Goal: Transaction & Acquisition: Purchase product/service

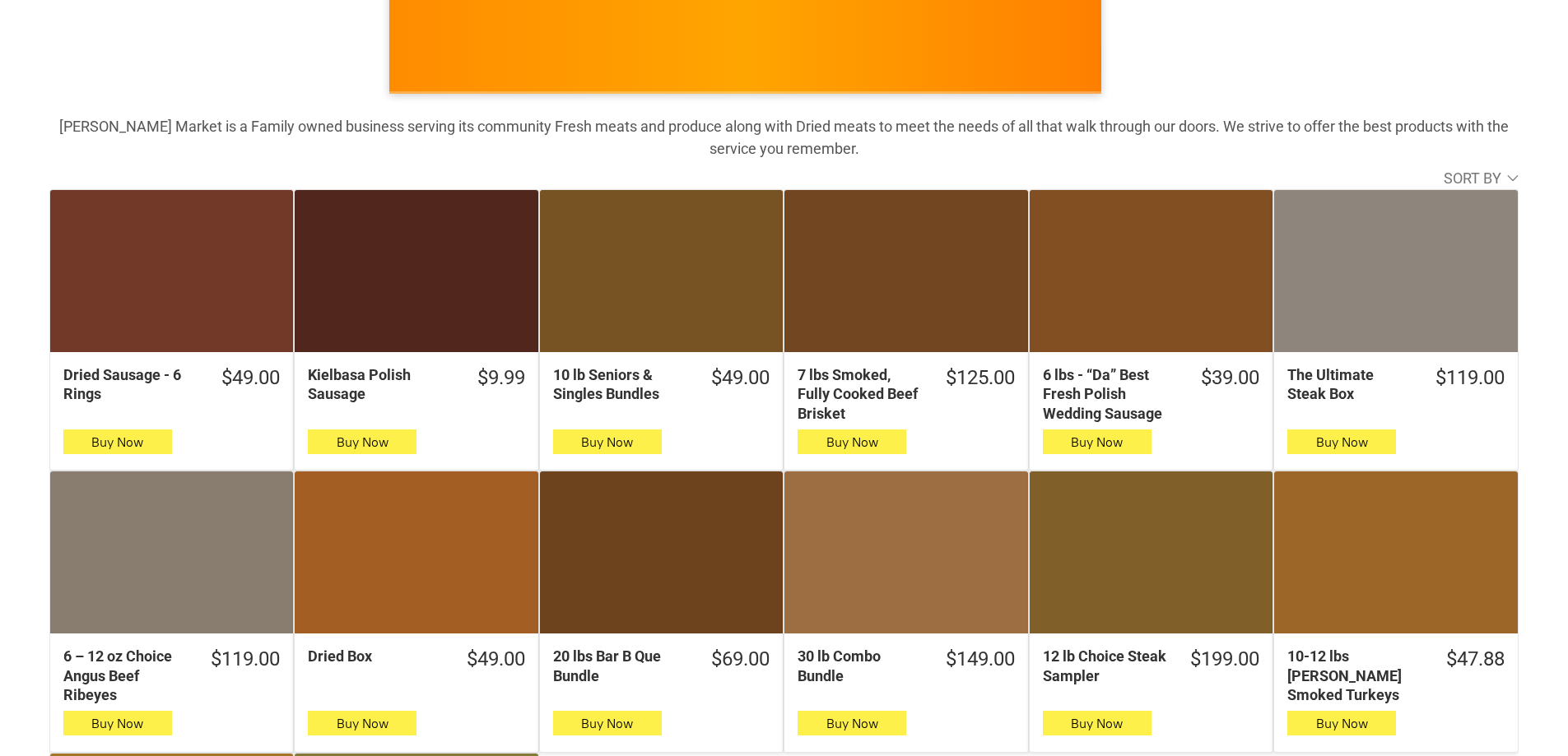
scroll to position [247, 0]
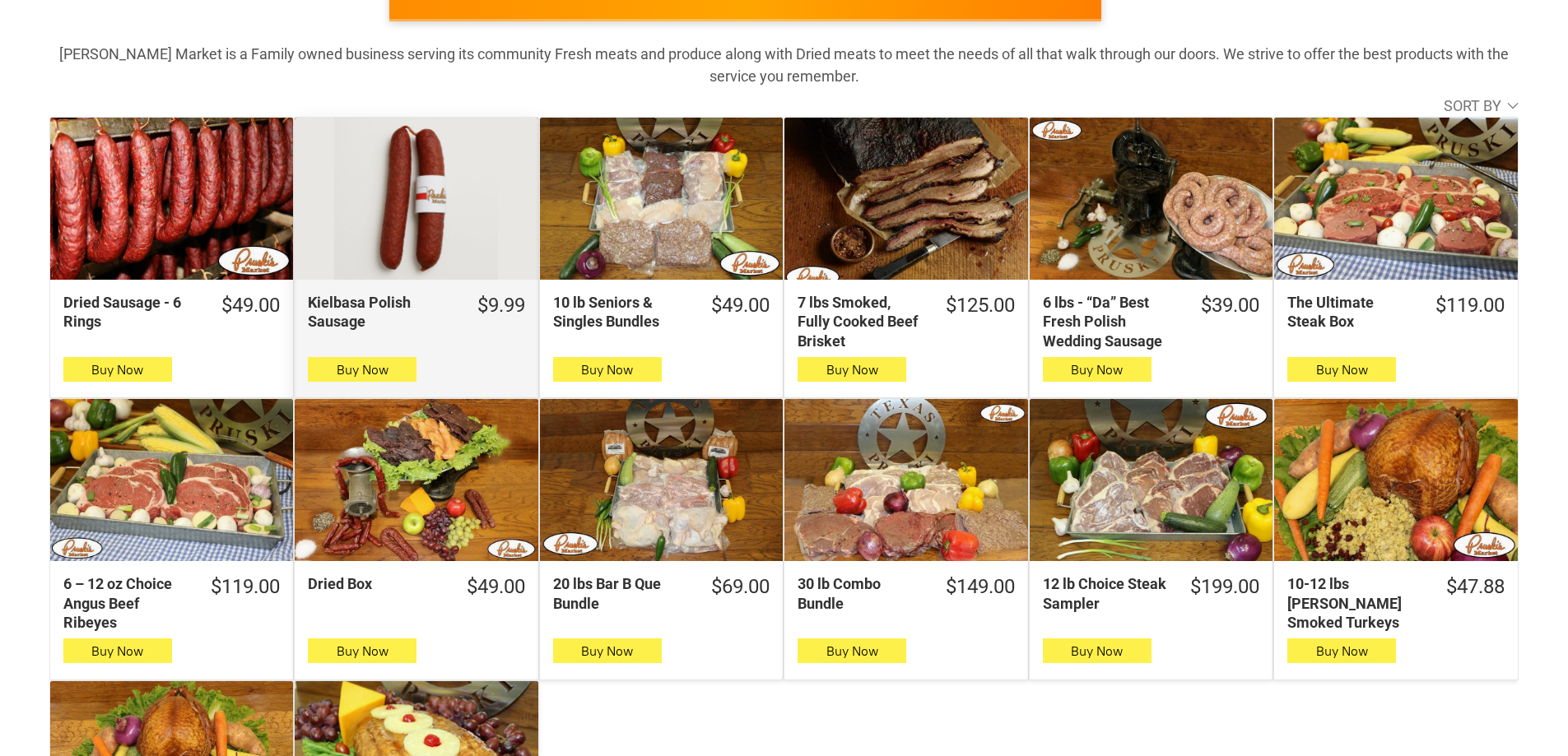
click at [414, 187] on div "Kielbasa Polish Sausage" at bounding box center [415, 199] width 243 height 163
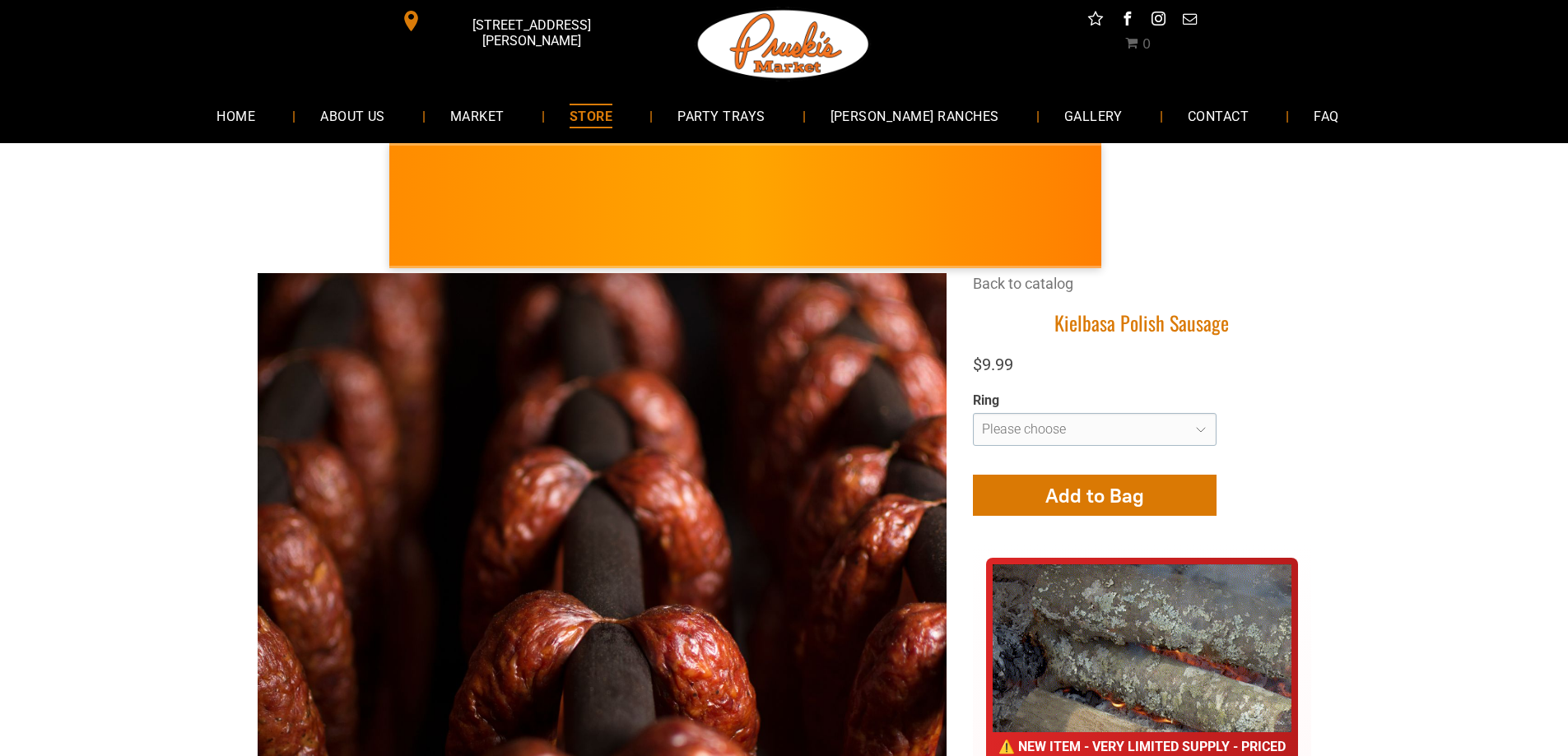
click at [1209, 324] on h1 "Kielbasa Polish Sausage" at bounding box center [1142, 323] width 339 height 25
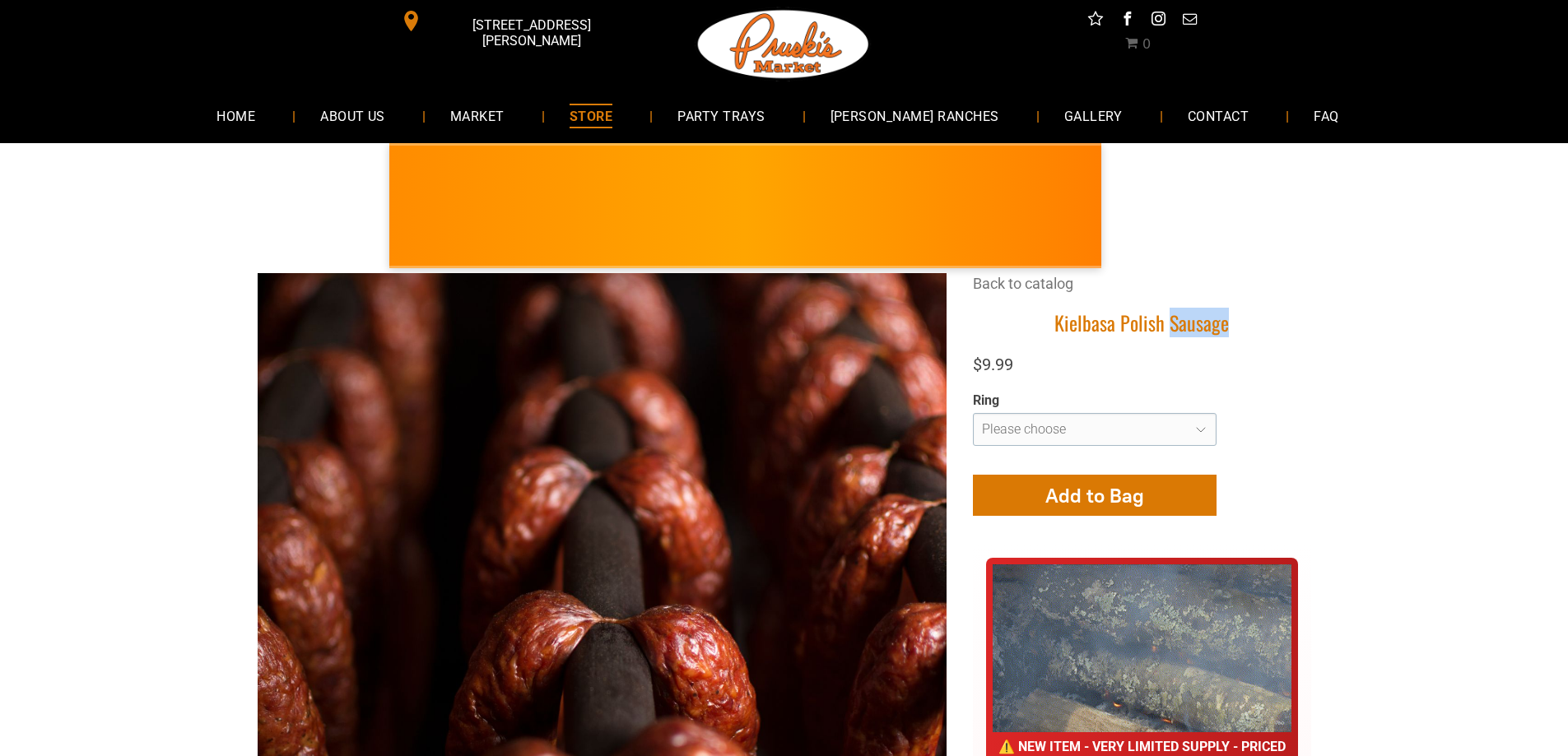
click at [1209, 324] on h1 "Kielbasa Polish Sausage" at bounding box center [1142, 323] width 339 height 25
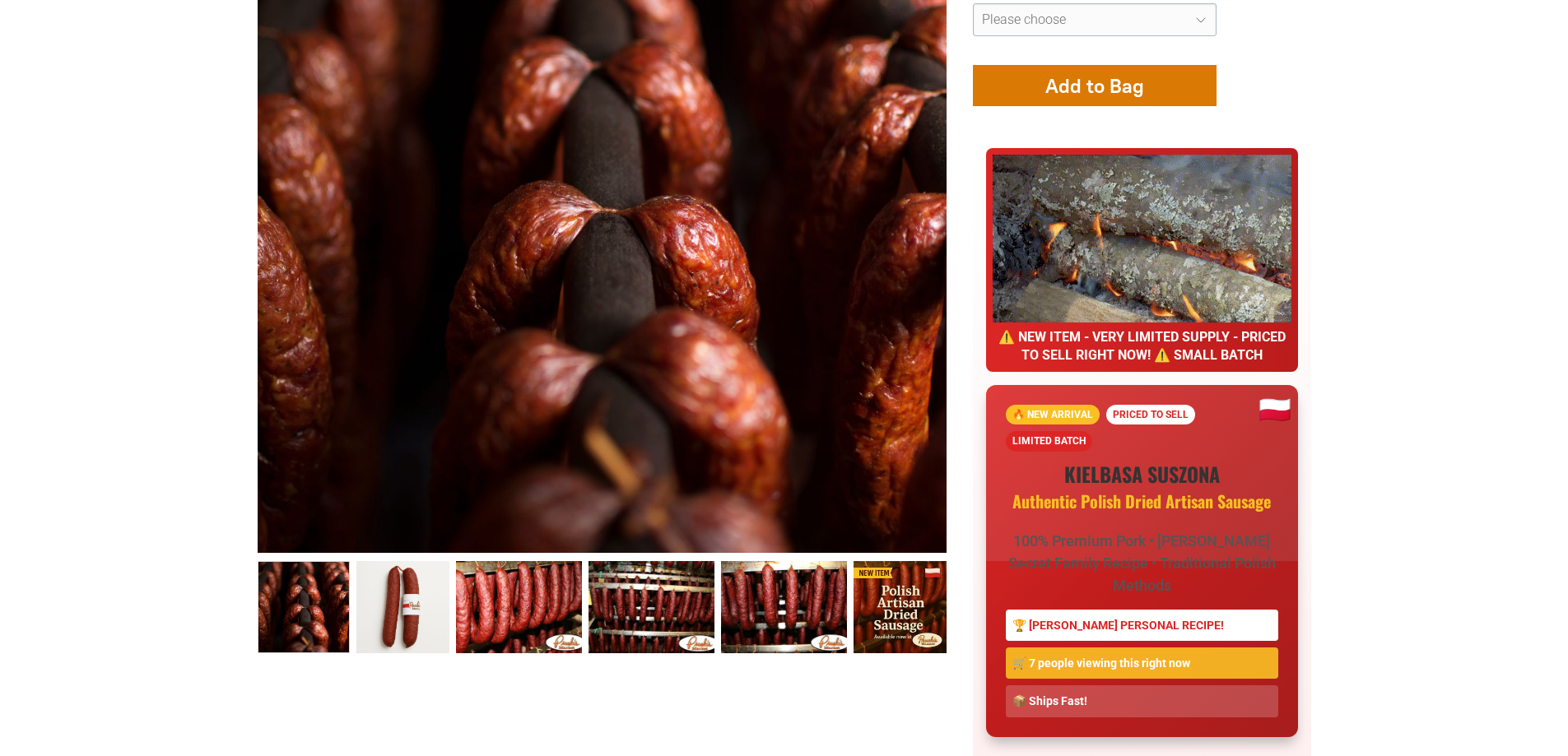
scroll to position [412, 0]
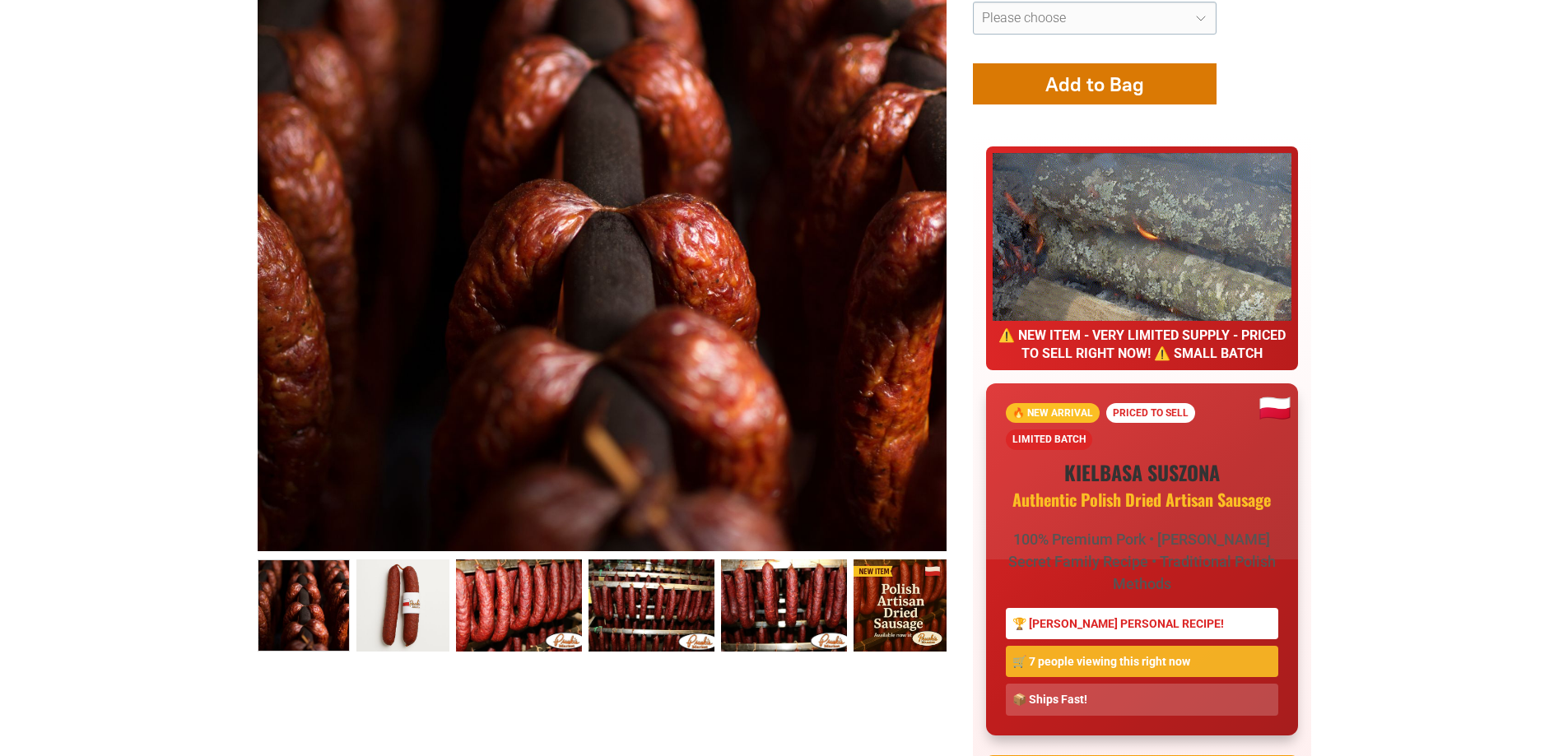
click at [1198, 460] on h1 "KIELBASA SUSZONA Authentic Polish Dried Artisan Sausage" at bounding box center [1143, 485] width 273 height 51
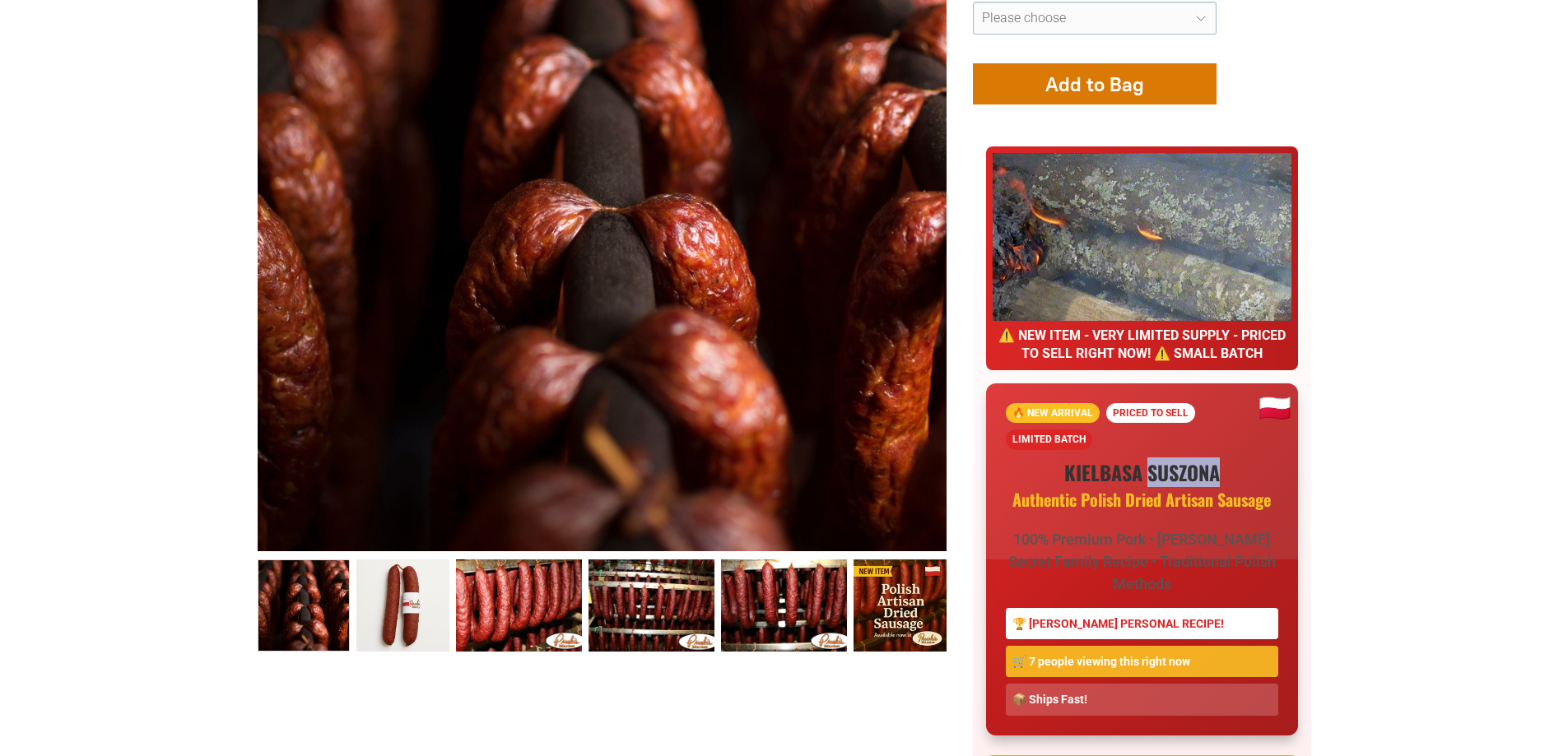
click at [1199, 460] on h1 "KIELBASA SUSZONA Authentic Polish Dried Artisan Sausage" at bounding box center [1143, 485] width 273 height 51
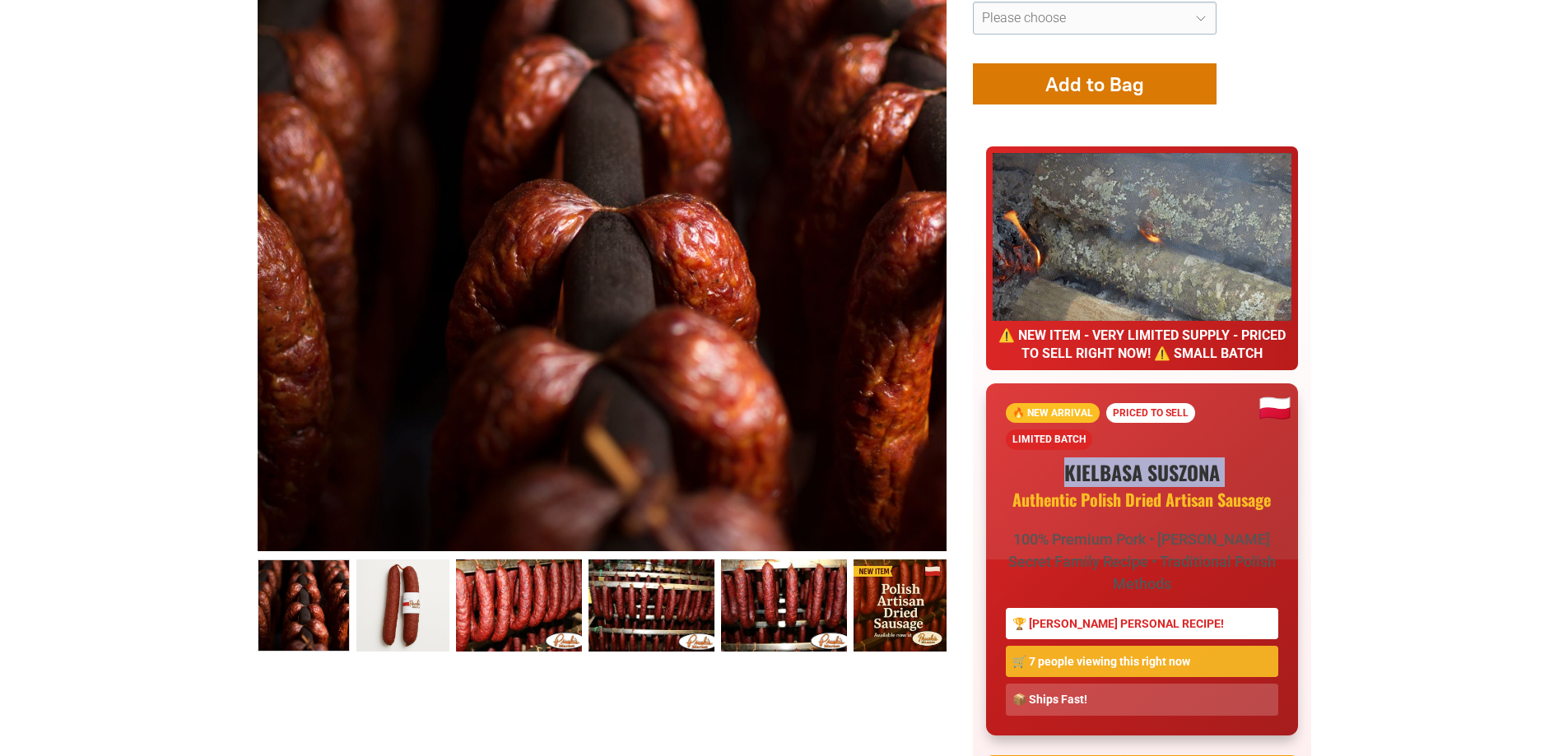
click at [1199, 460] on h1 "KIELBASA SUSZONA Authentic Polish Dried Artisan Sausage" at bounding box center [1143, 485] width 273 height 51
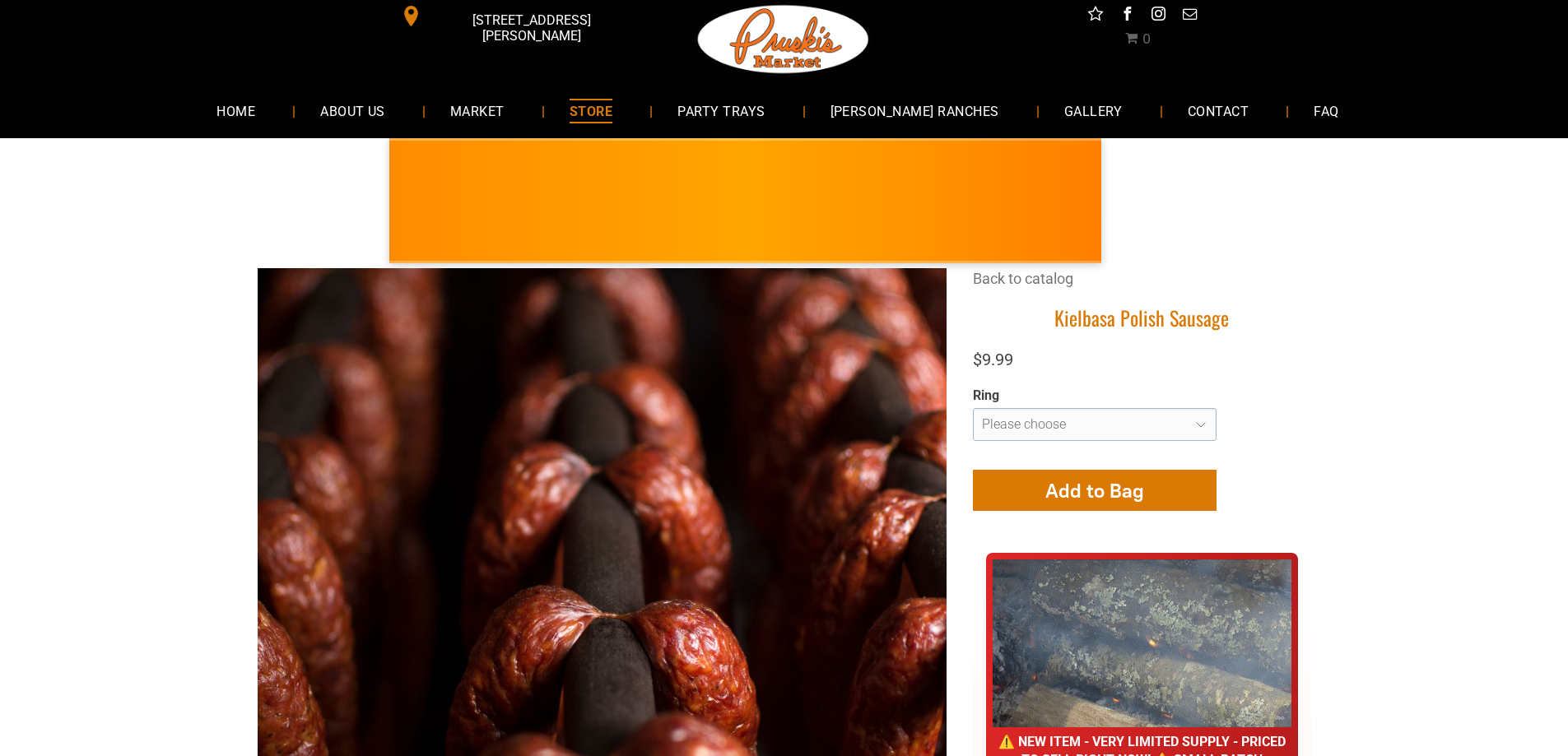
scroll to position [0, 0]
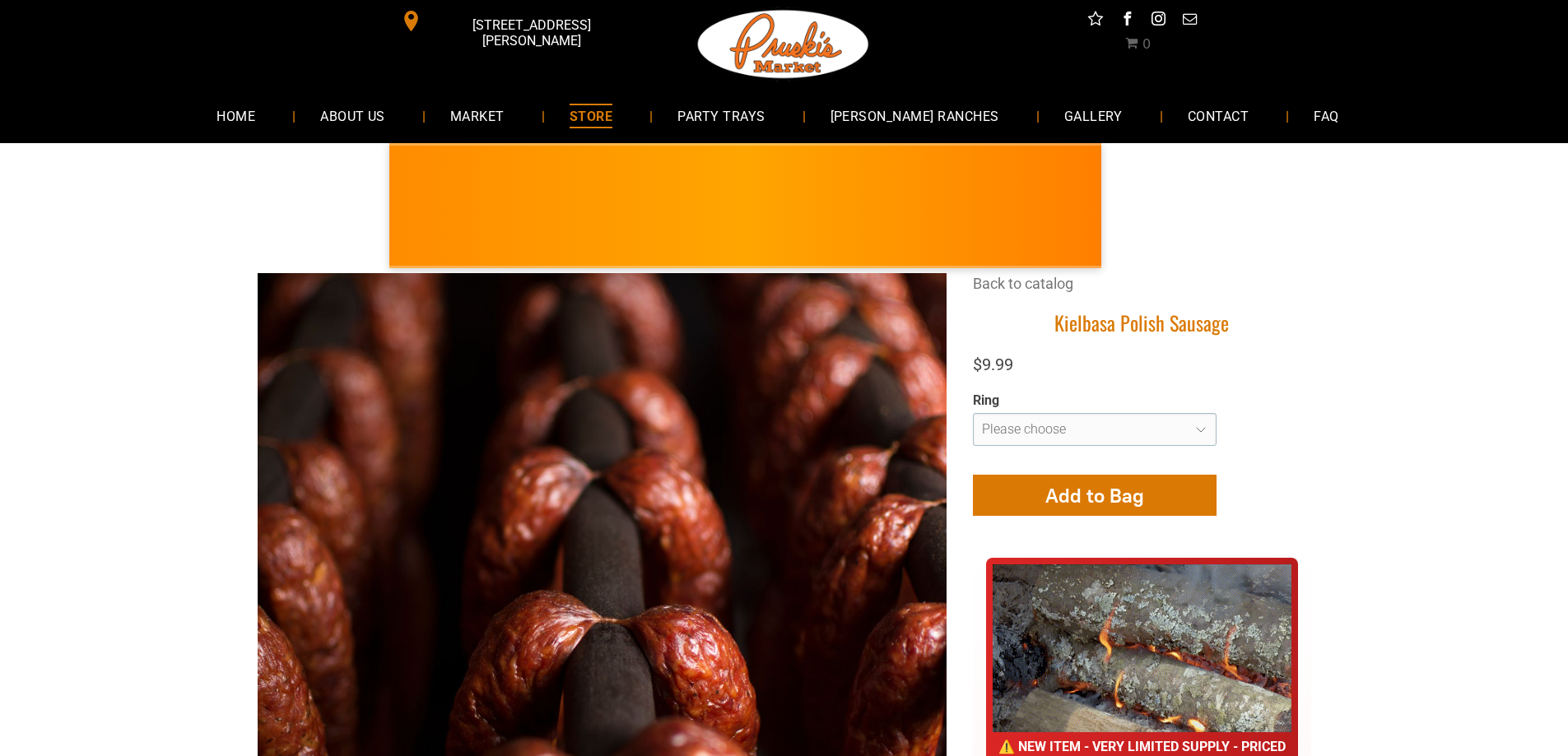
click at [612, 115] on span "STORE" at bounding box center [591, 116] width 42 height 23
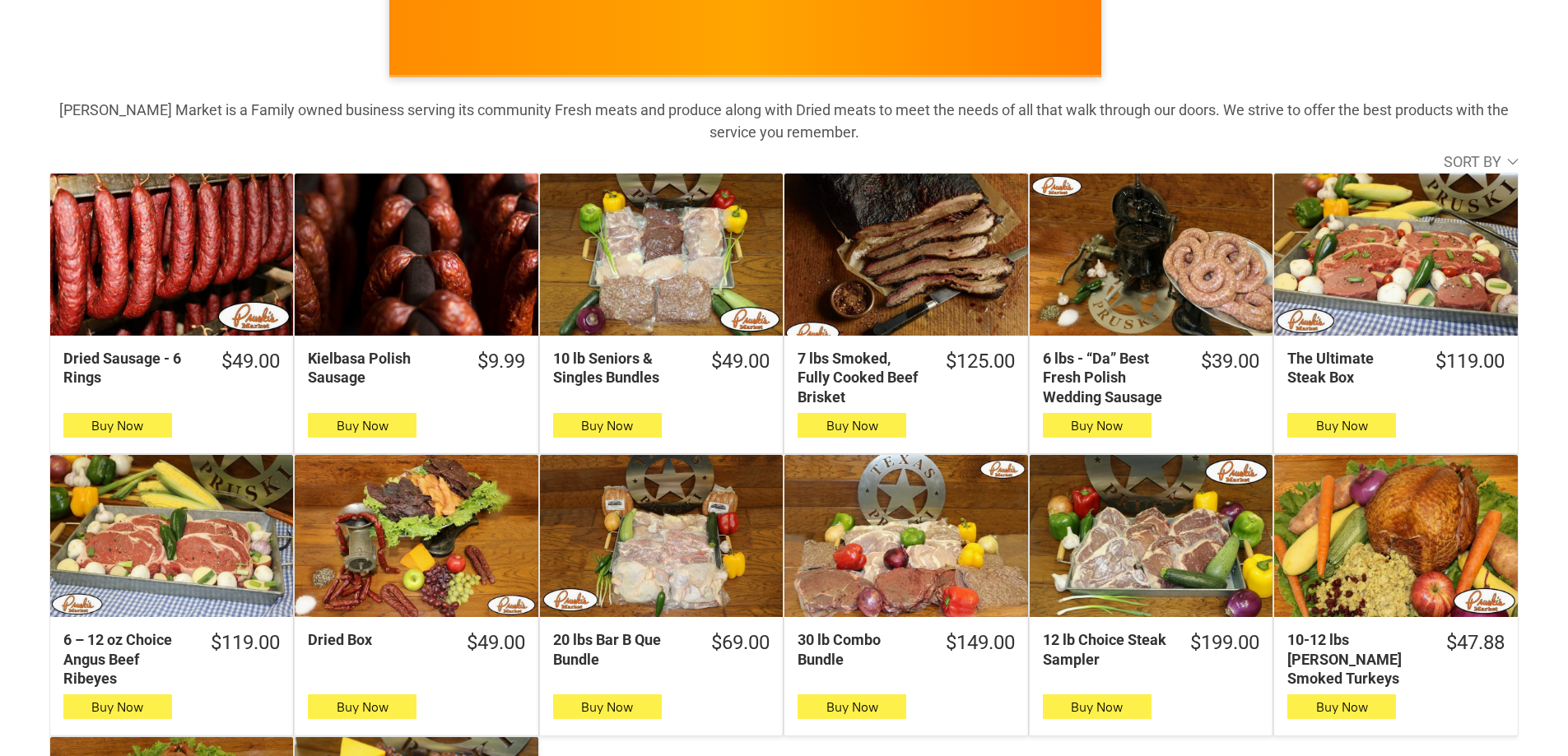
scroll to position [247, 0]
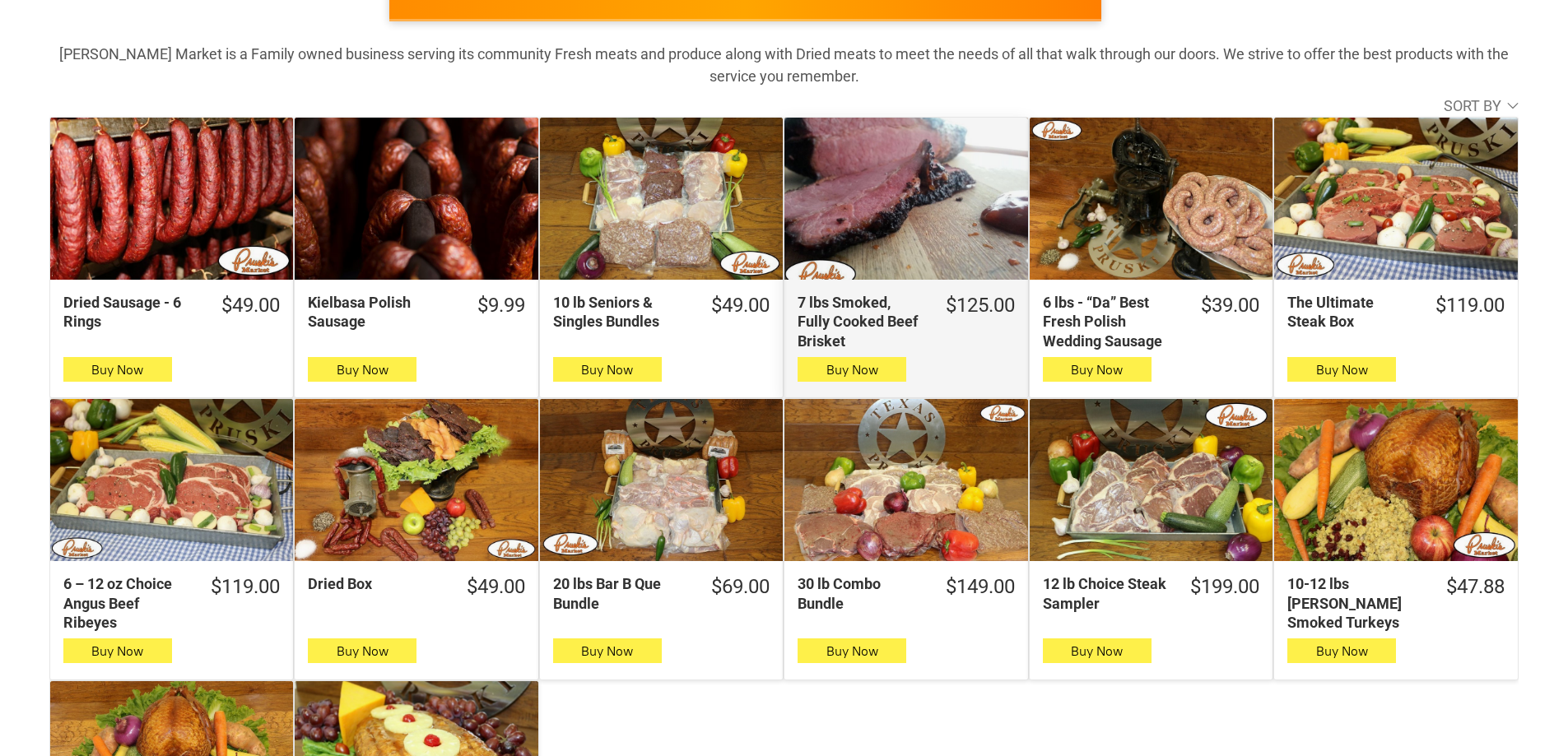
click at [862, 183] on div "7 lbs Smoked, Fully Cooked Beef Brisket" at bounding box center [905, 199] width 243 height 163
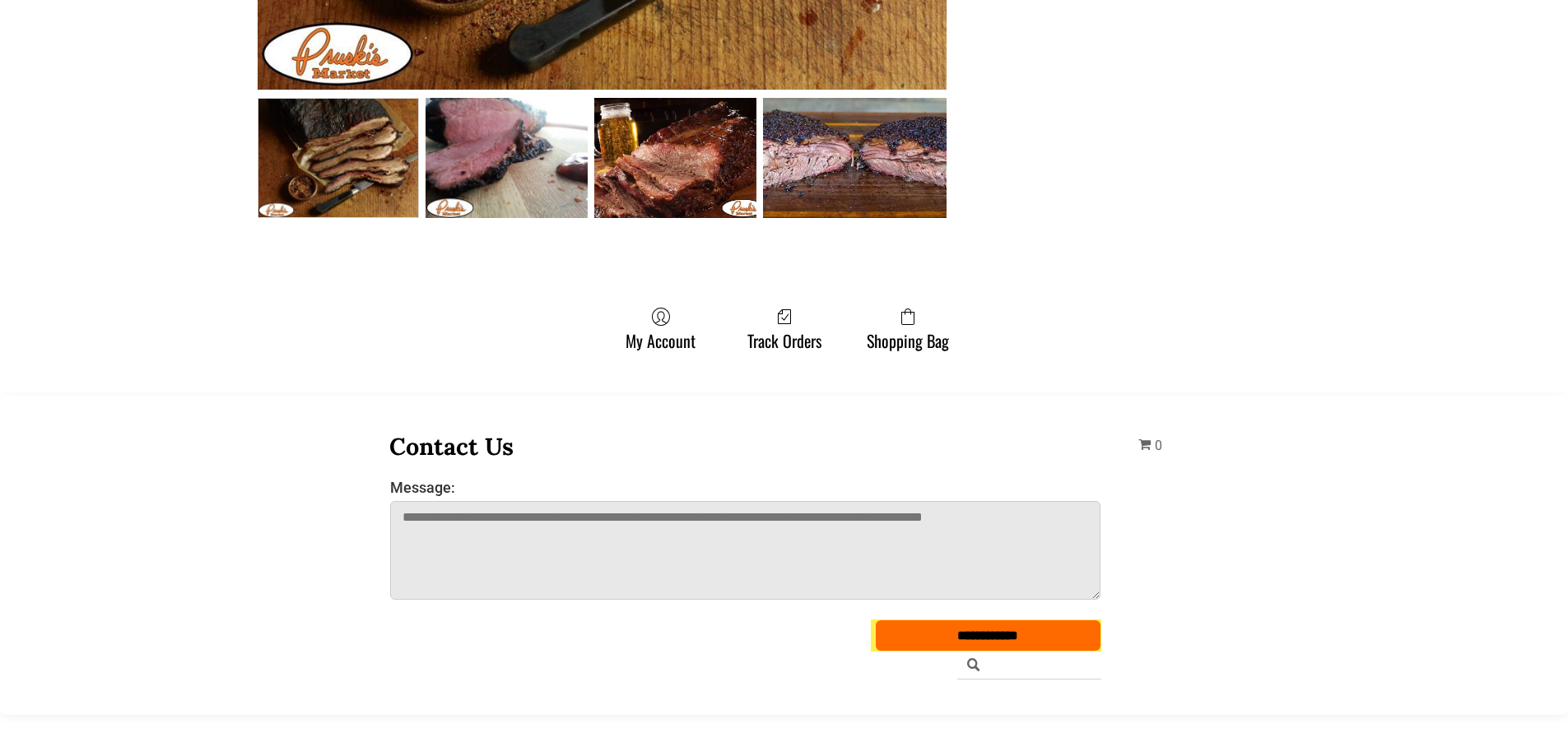
scroll to position [741, 0]
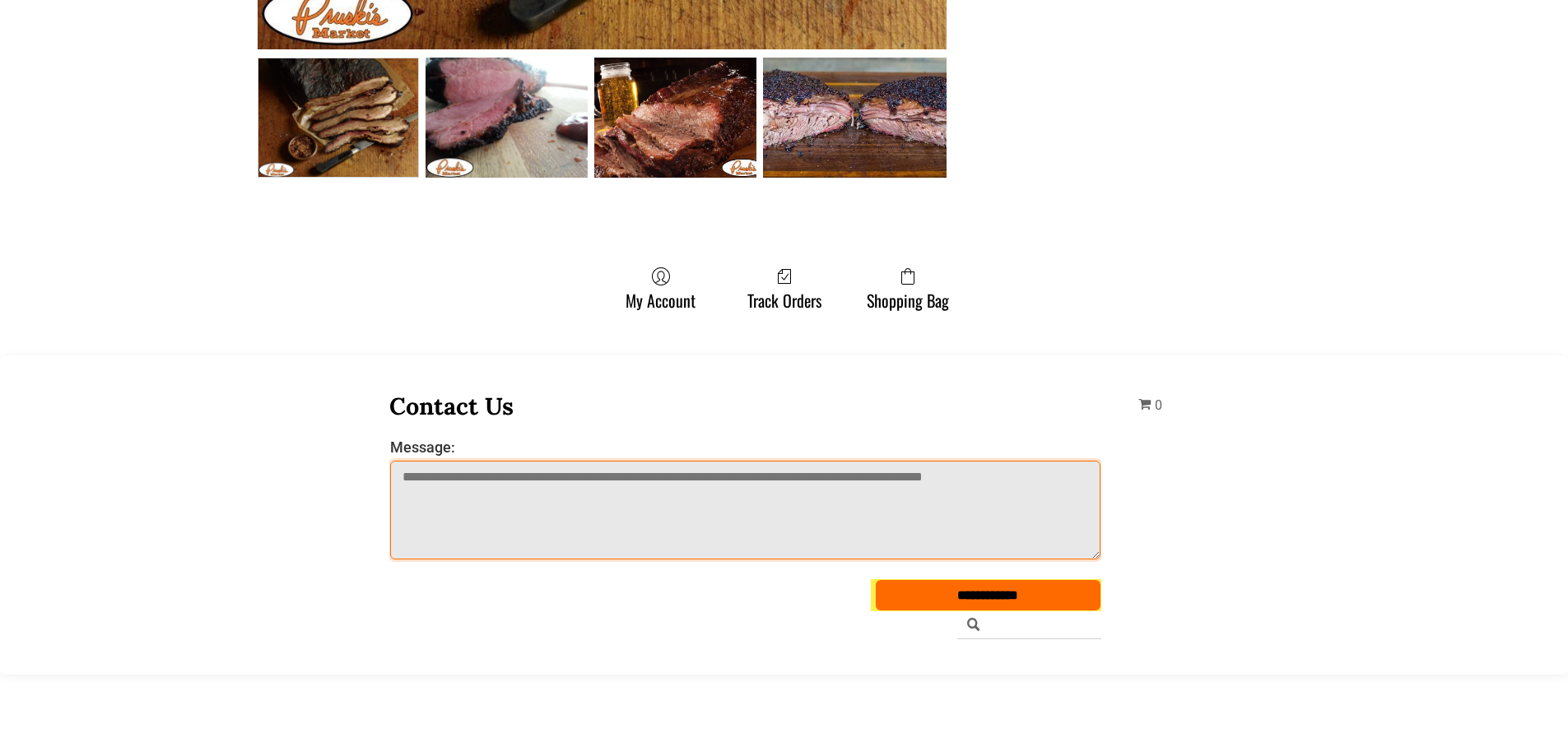
click at [863, 540] on textarea "Message:" at bounding box center [745, 509] width 711 height 98
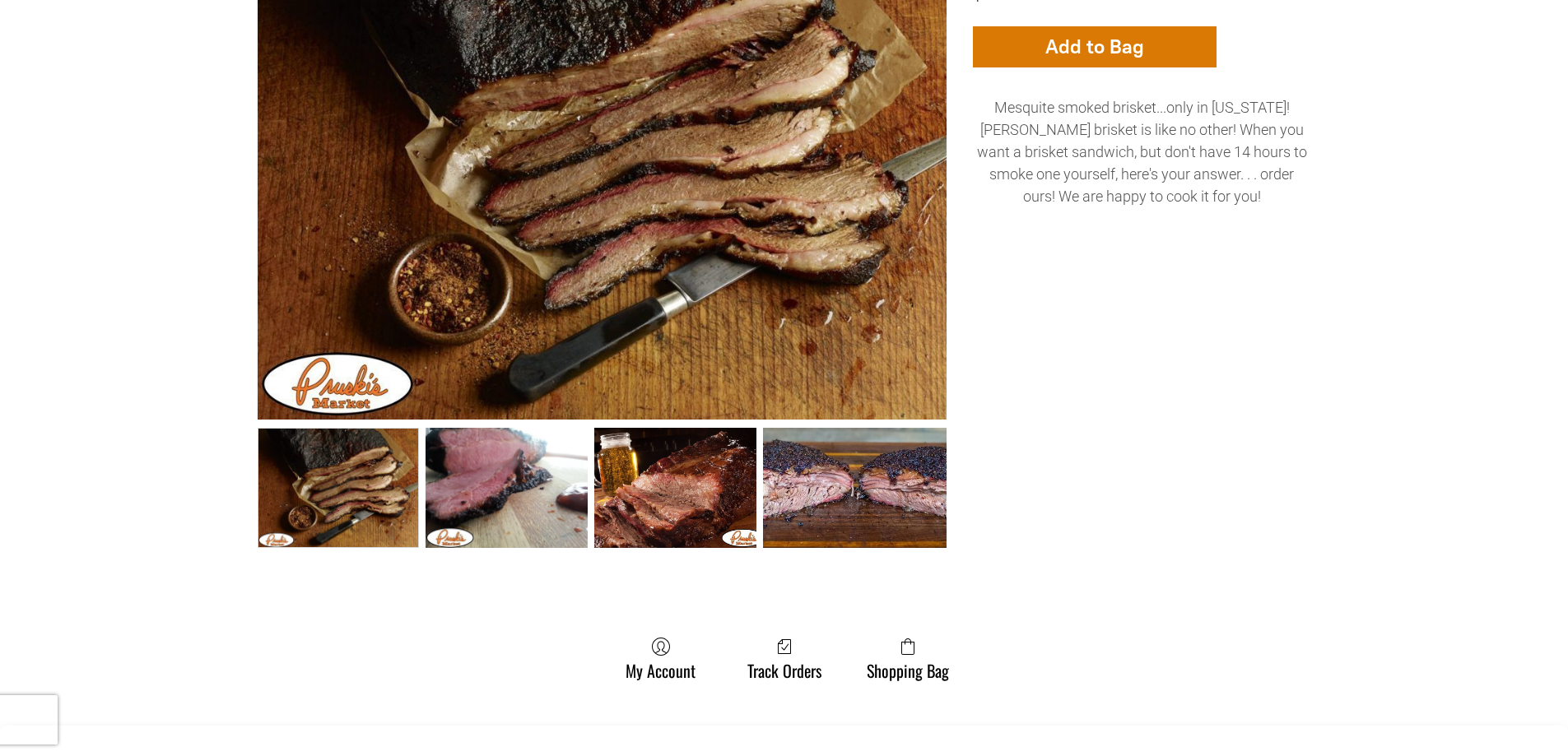
scroll to position [82, 0]
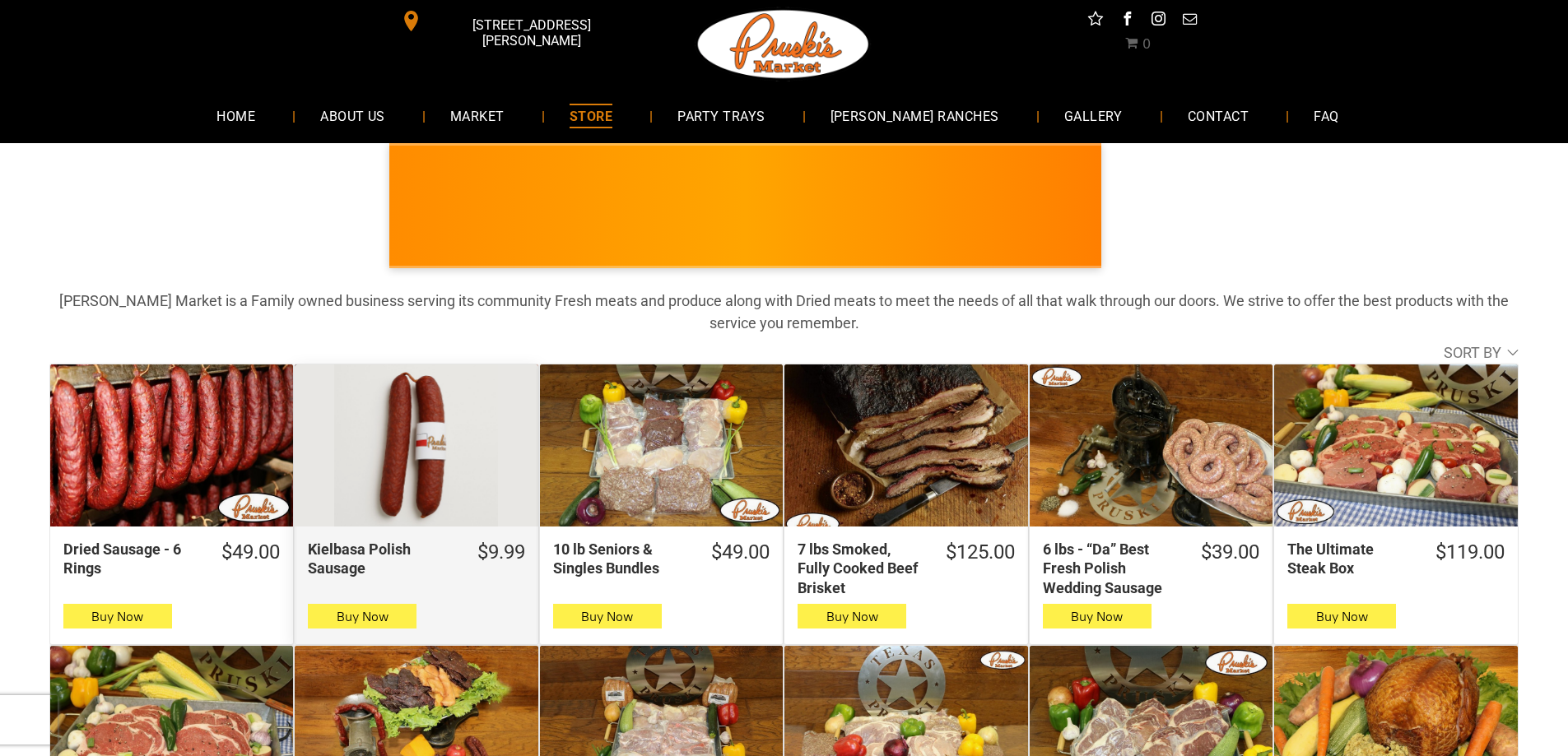
click at [488, 434] on div "Kielbasa Polish Sausage" at bounding box center [415, 446] width 243 height 163
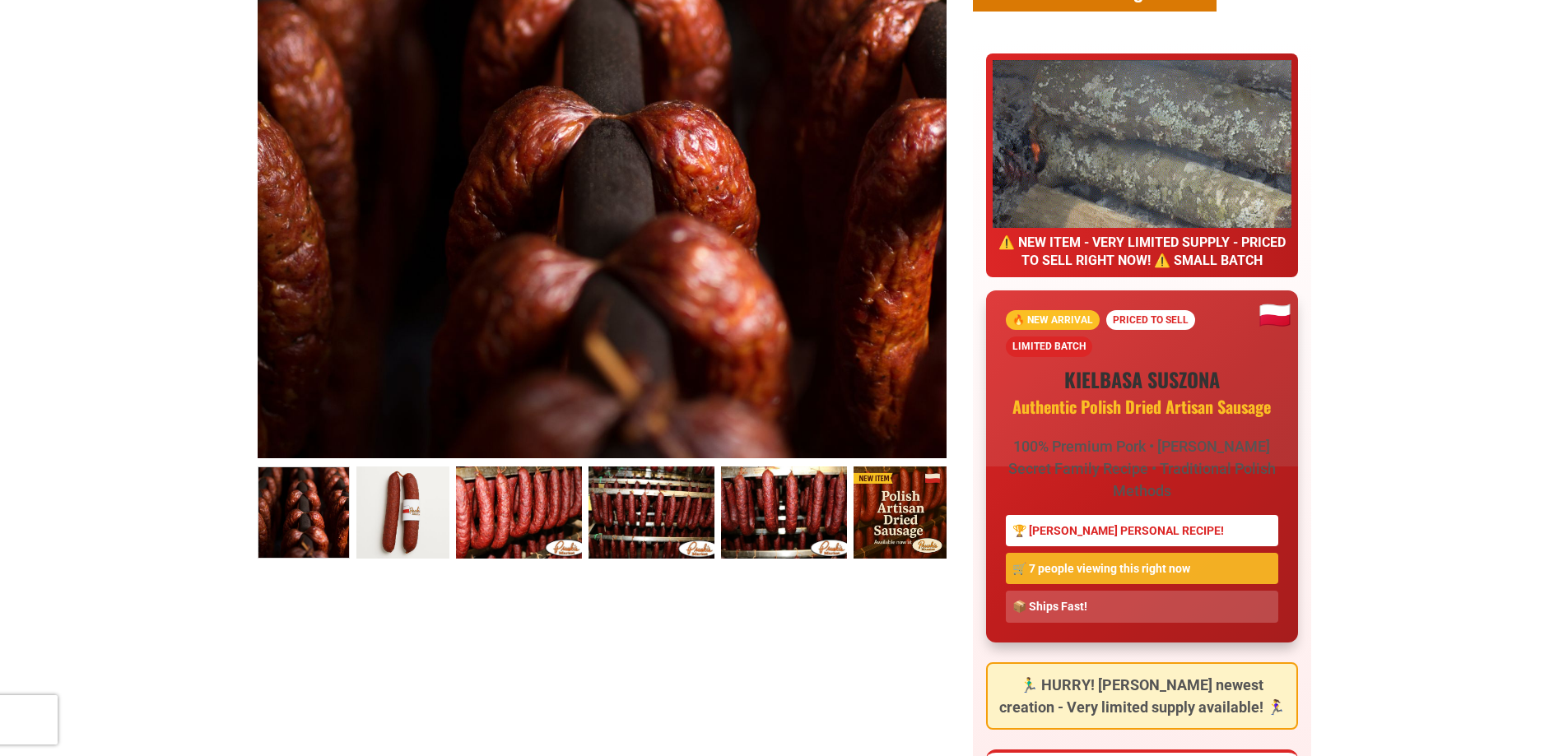
scroll to position [576, 0]
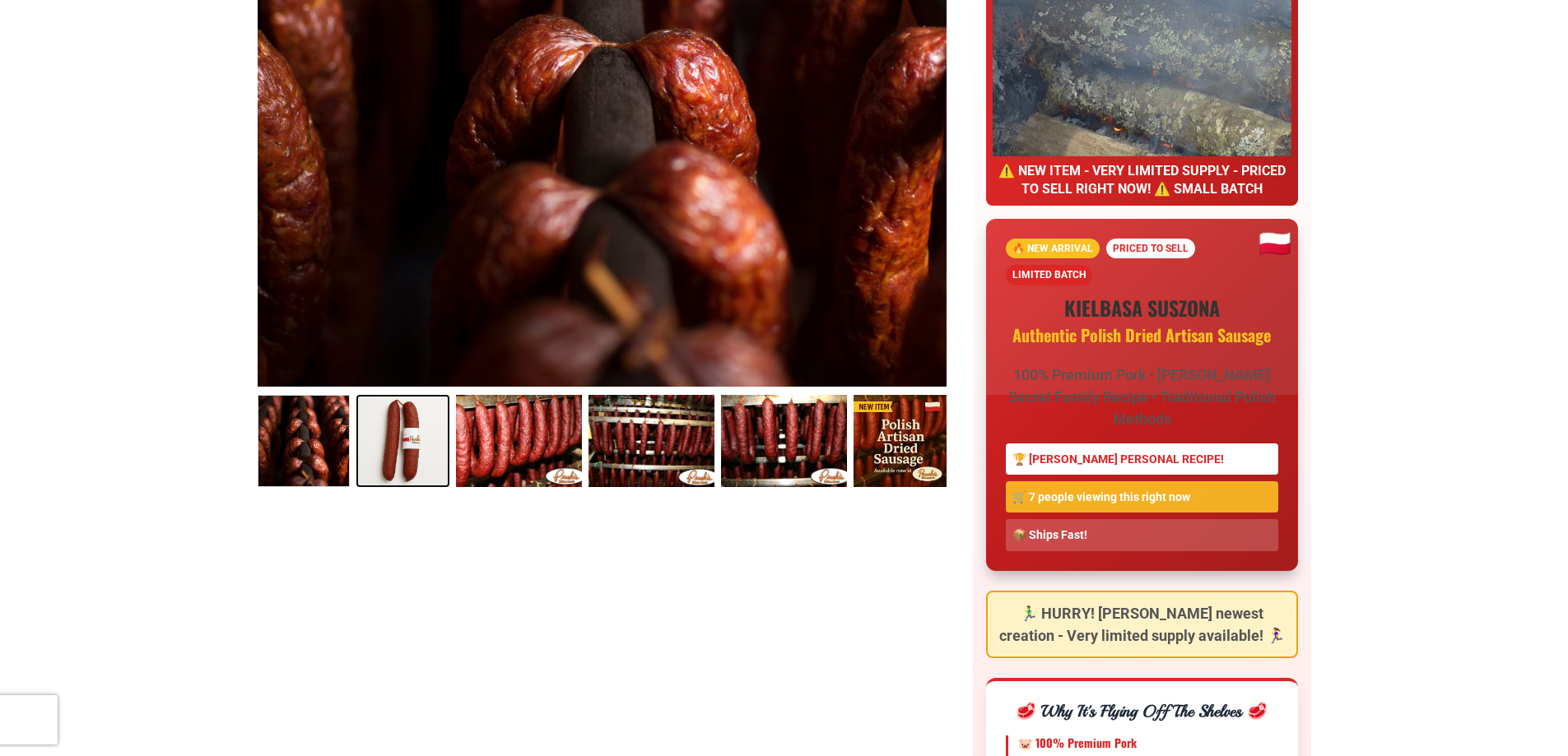
click at [443, 433] on link "Kielbasa Polish Sausage 1" at bounding box center [403, 441] width 93 height 93
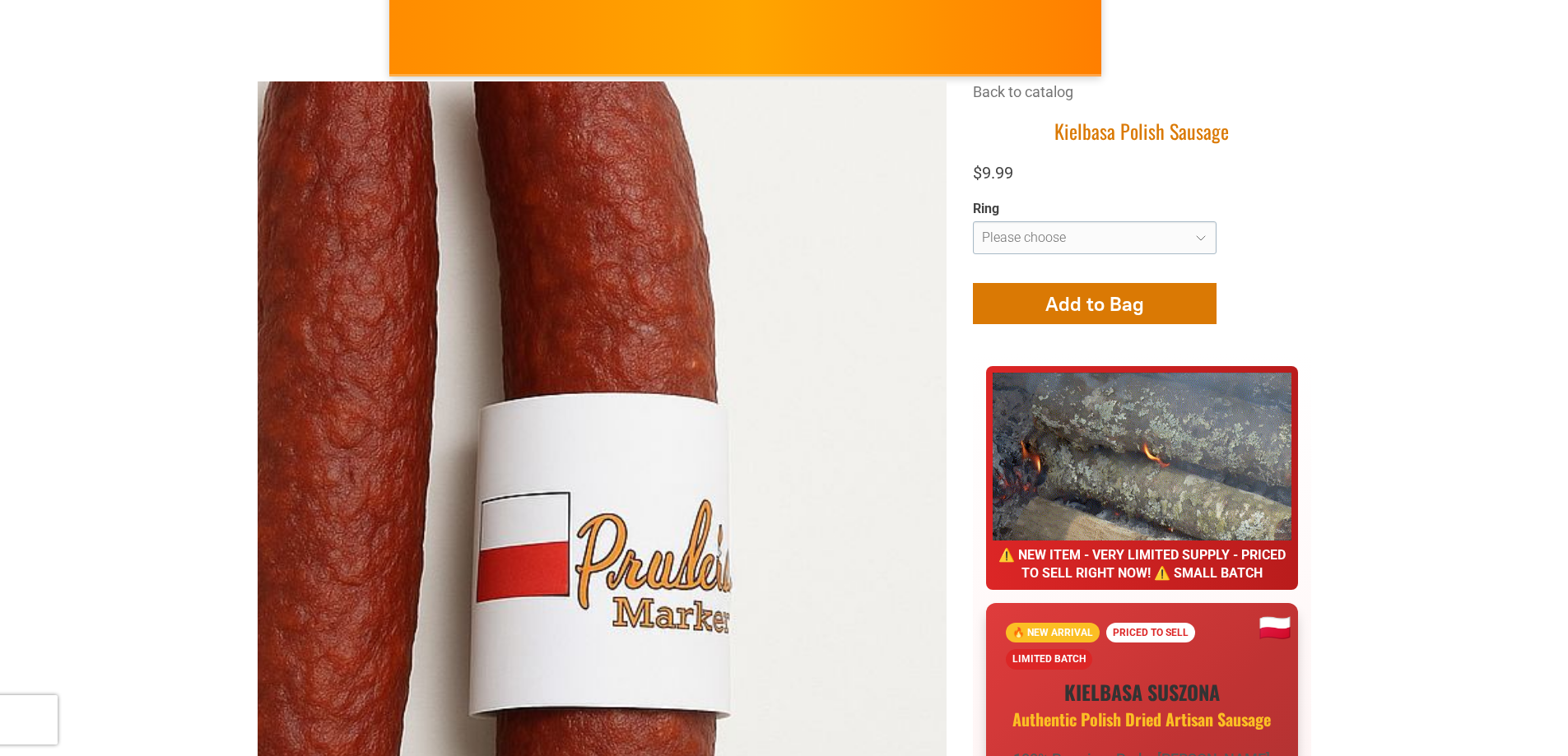
scroll to position [247, 0]
